Goal: Transaction & Acquisition: Purchase product/service

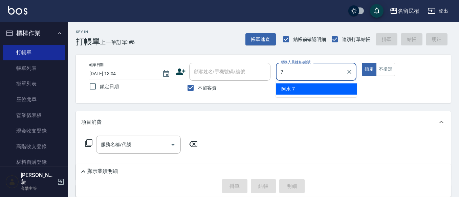
type input "阿水-7"
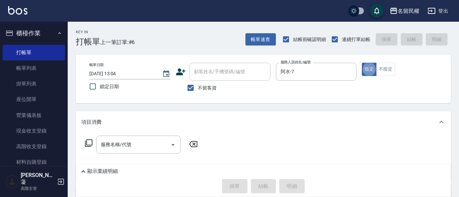
type button "true"
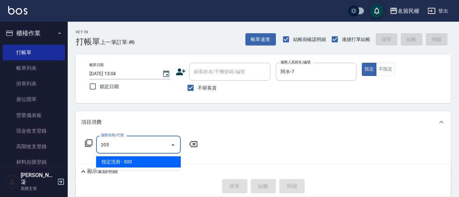
type input "指定洗剪(205)"
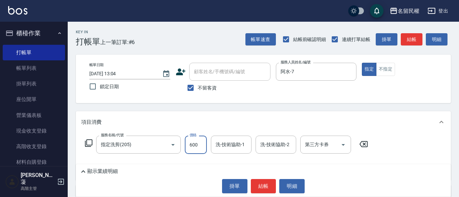
type input "600"
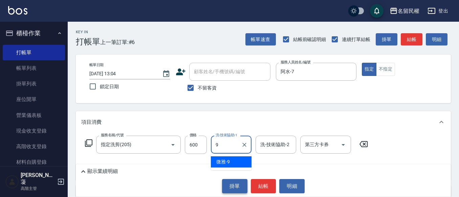
type input "微雅-9"
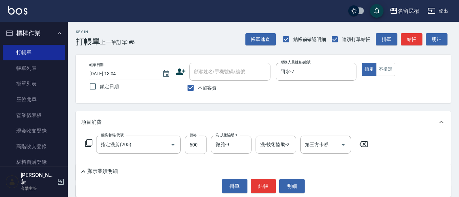
click at [249, 185] on div "掛單 結帳 明細" at bounding box center [263, 186] width 368 height 14
click at [253, 185] on button "結帳" at bounding box center [263, 186] width 25 height 14
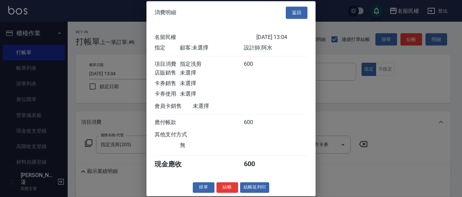
scroll to position [9, 0]
click at [234, 189] on button "結帳" at bounding box center [228, 187] width 22 height 10
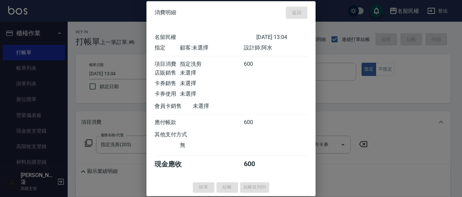
type input "[DATE] 13:40"
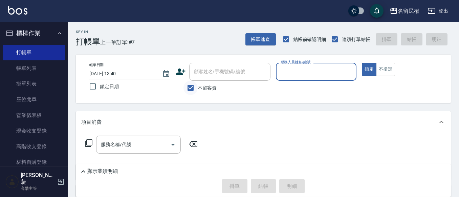
click at [193, 90] on input "不留客資" at bounding box center [191, 88] width 14 height 14
checkbox input "false"
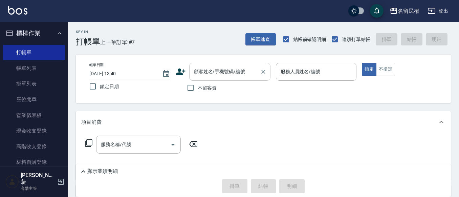
click at [200, 76] on input "顧客姓名/手機號碼/編號" at bounding box center [224, 72] width 65 height 12
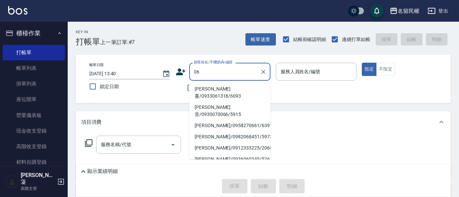
type input "0"
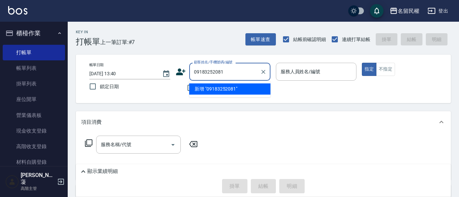
click at [214, 70] on input "09183252081" at bounding box center [224, 72] width 65 height 12
click at [209, 71] on input "09183252081" at bounding box center [224, 72] width 65 height 12
click at [230, 68] on input "0918352081" at bounding box center [224, 72] width 65 height 12
click at [223, 87] on li "[PERSON_NAME]/0918325281/4904" at bounding box center [229, 88] width 81 height 11
type input "[PERSON_NAME]/0918325281/4904"
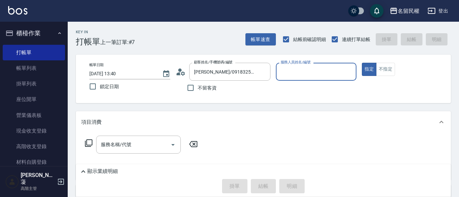
click at [182, 76] on icon at bounding box center [181, 72] width 10 height 10
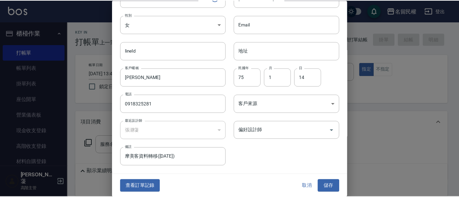
scroll to position [38, 0]
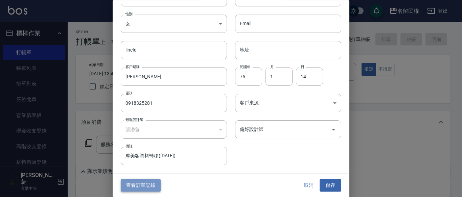
click at [138, 184] on button "查看訂單記錄" at bounding box center [141, 185] width 40 height 13
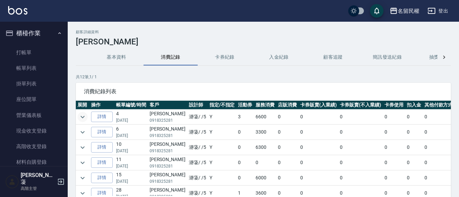
click at [86, 115] on button "expand row" at bounding box center [83, 117] width 10 height 10
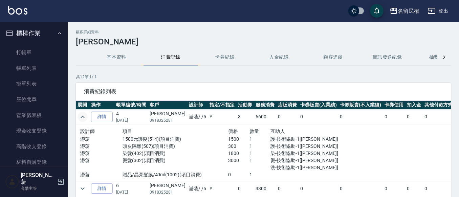
scroll to position [34, 0]
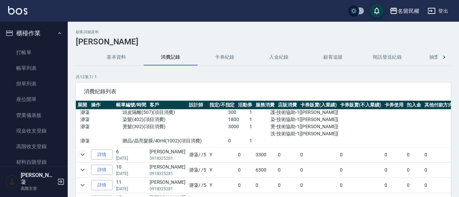
click at [83, 152] on icon "expand row" at bounding box center [83, 154] width 8 height 8
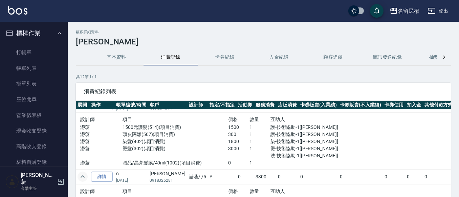
scroll to position [0, 0]
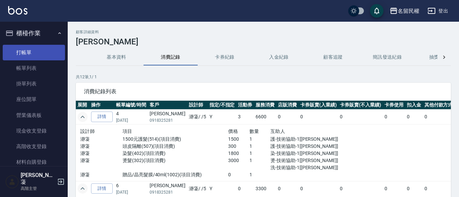
click at [29, 49] on link "打帳單" at bounding box center [34, 53] width 62 height 16
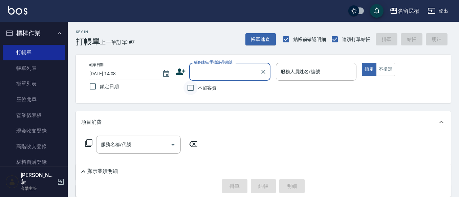
click at [191, 84] on input "不留客資" at bounding box center [191, 88] width 14 height 14
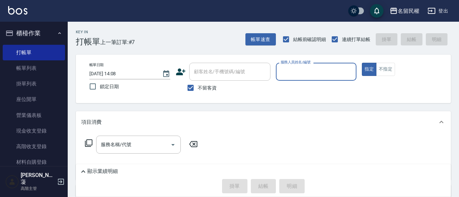
click at [222, 79] on div "顧客姓名/手機號碼/編號" at bounding box center [229, 72] width 81 height 18
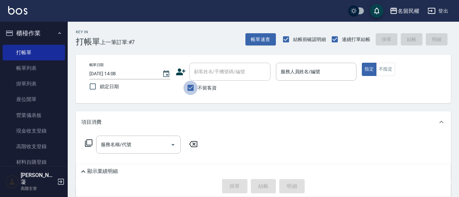
click at [188, 86] on input "不留客資" at bounding box center [191, 88] width 14 height 14
checkbox input "false"
drag, startPoint x: 213, startPoint y: 63, endPoint x: 214, endPoint y: 79, distance: 16.3
click at [213, 66] on div "顧客姓名/手機號碼/編號" at bounding box center [229, 72] width 81 height 18
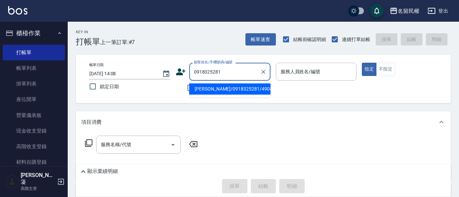
click at [234, 90] on li "[PERSON_NAME]/0918325281/4904" at bounding box center [229, 88] width 81 height 11
type input "[PERSON_NAME]/0918325281/4904"
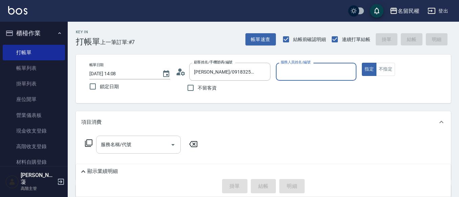
click at [152, 142] on input "服務名稱/代號" at bounding box center [133, 144] width 68 height 12
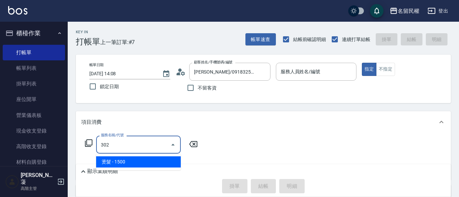
type input "燙髮(302)"
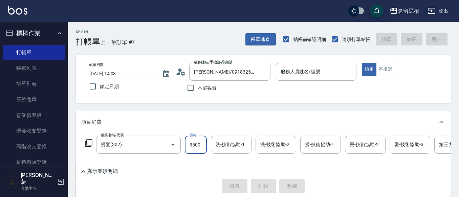
type input "3500"
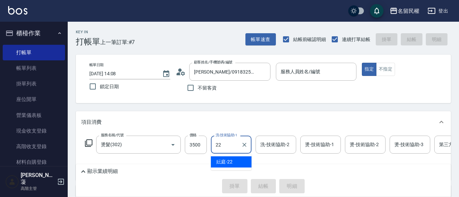
type input "妘庭-22"
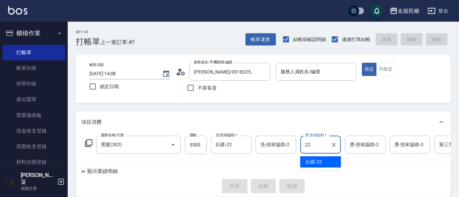
type input "妘庭-22"
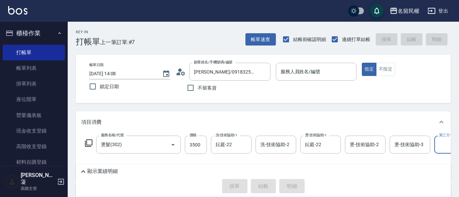
scroll to position [0, 21]
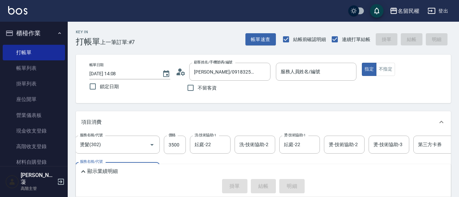
type input "7"
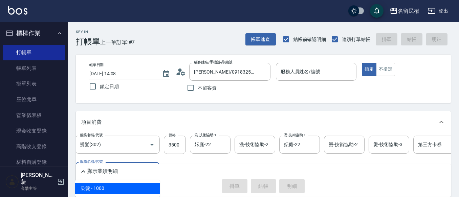
type input "染髮(402)"
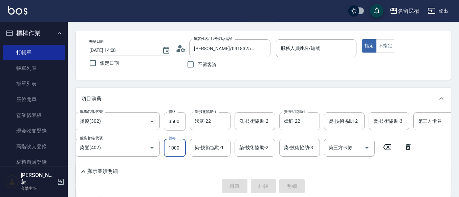
scroll to position [34, 0]
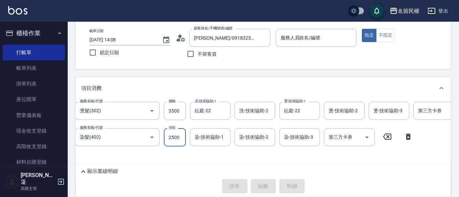
type input "2500"
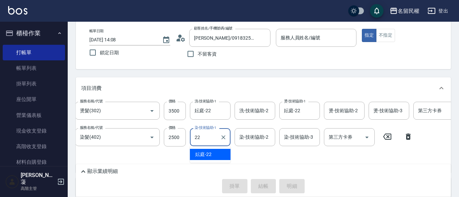
type input "妘庭-22"
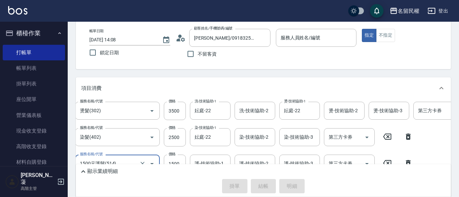
type input "1500元護髮(514)"
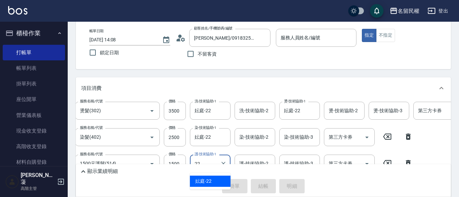
type input "妘庭-22"
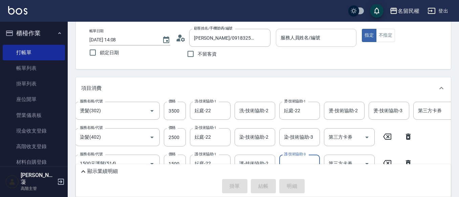
click at [301, 46] on div "服務人員姓名/編號" at bounding box center [316, 38] width 81 height 18
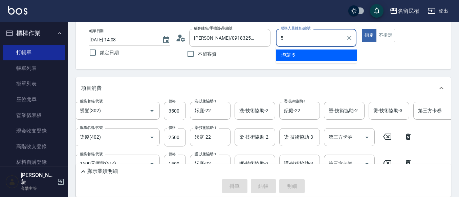
type input "瀞蓤-5"
type button "true"
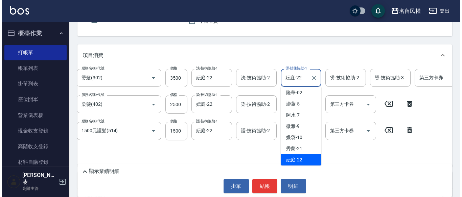
scroll to position [68, 0]
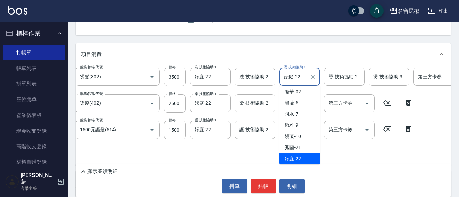
drag, startPoint x: 280, startPoint y: 108, endPoint x: 259, endPoint y: 174, distance: 69.2
click at [258, 158] on div "服務名稱/代號 燙髮(302) 服務名稱/代號 價格 3500 價格 洗-技術協助-1 妘庭-22 洗-技術協助-1 洗-技術協助-2 洗-技術協助-2 燙-…" at bounding box center [272, 114] width 425 height 92
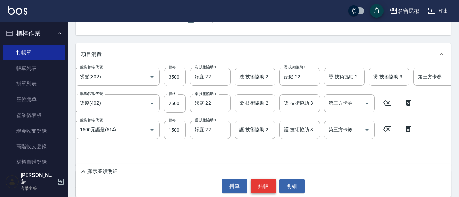
click at [268, 188] on button "結帳" at bounding box center [263, 186] width 25 height 14
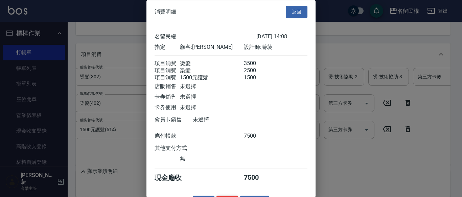
scroll to position [25, 0]
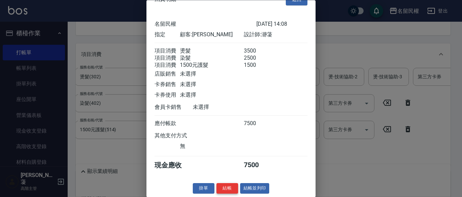
click at [235, 191] on button "結帳" at bounding box center [228, 188] width 22 height 10
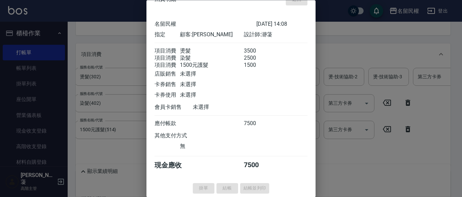
type input "[DATE] 14:11"
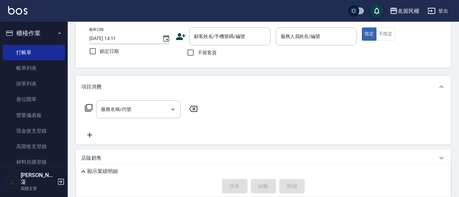
scroll to position [0, 0]
